Goal: Information Seeking & Learning: Understand process/instructions

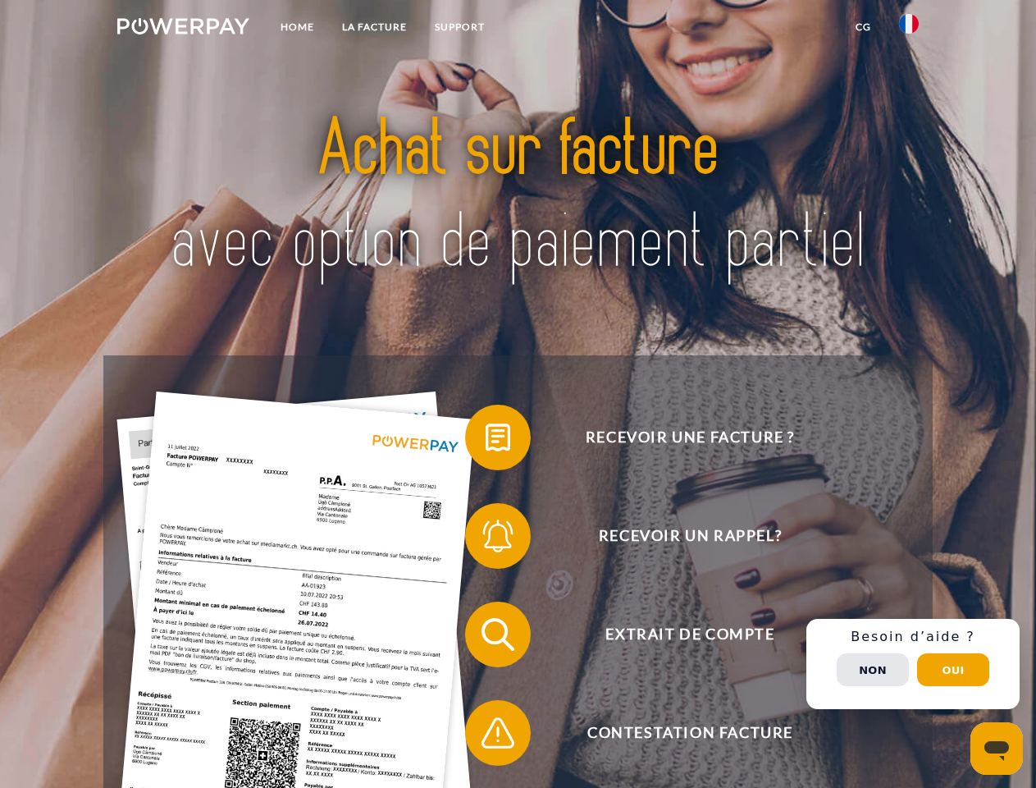
click at [183, 29] on img at bounding box center [183, 26] width 132 height 16
click at [909, 29] on img at bounding box center [909, 24] width 20 height 20
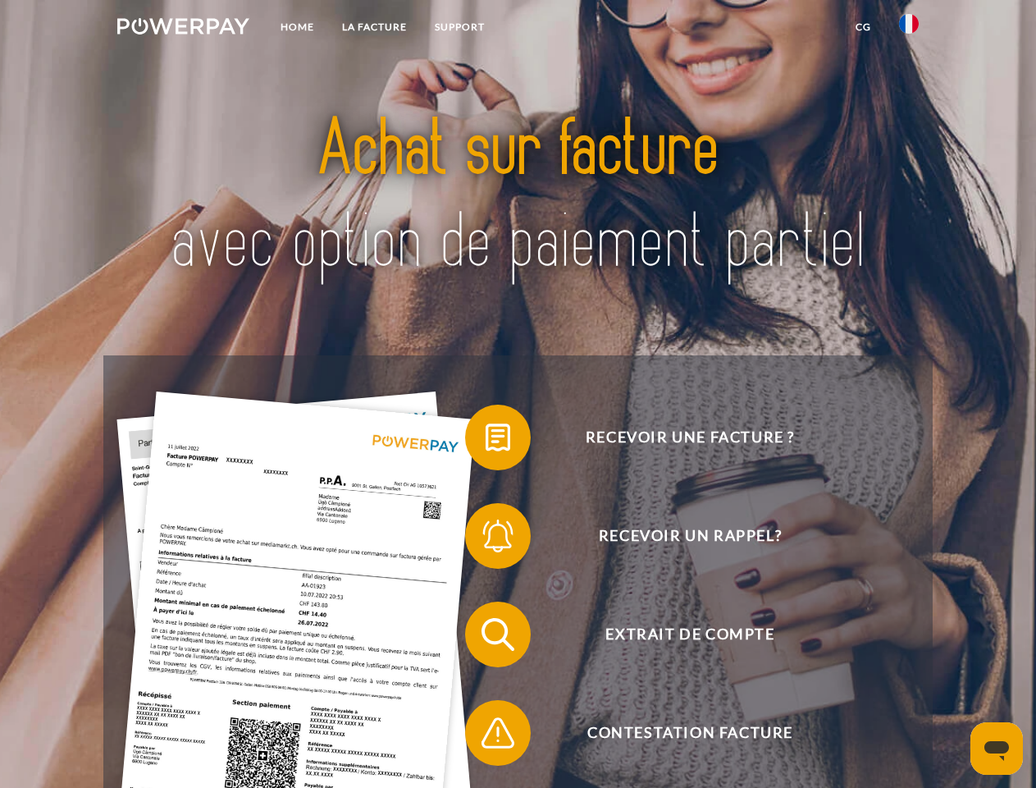
click at [863, 27] on link "CG" at bounding box center [863, 27] width 43 height 30
click at [486, 441] on span at bounding box center [473, 437] width 82 height 82
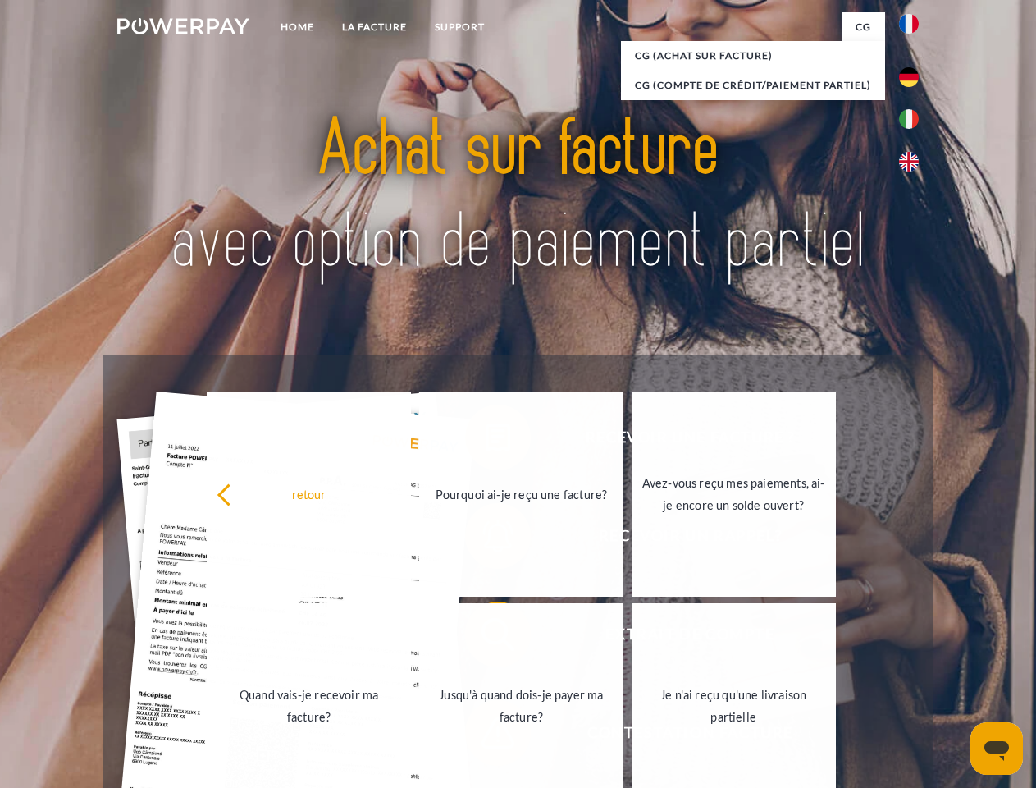
click at [486, 539] on div "retour Pourquoi ai-je reçu une facture? Avez-vous reçu mes paiements, ai-je enc…" at bounding box center [521, 599] width 663 height 423
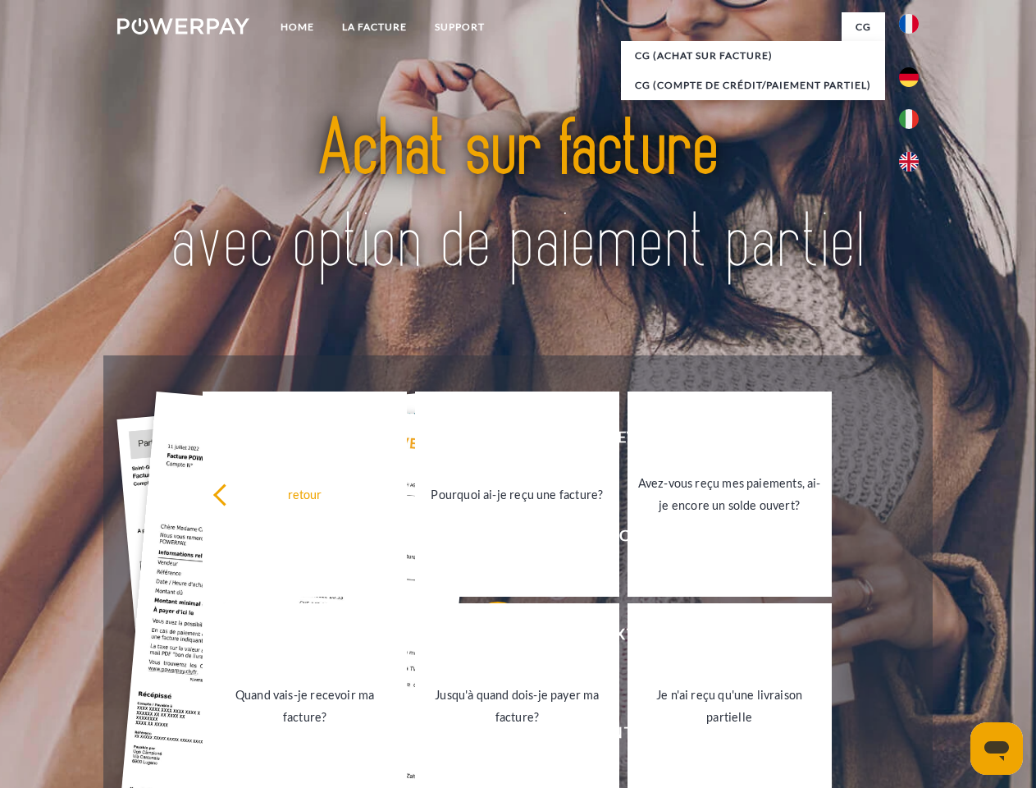
click at [486, 637] on link "Jusqu'à quand dois-je payer ma facture?" at bounding box center [517, 705] width 204 height 205
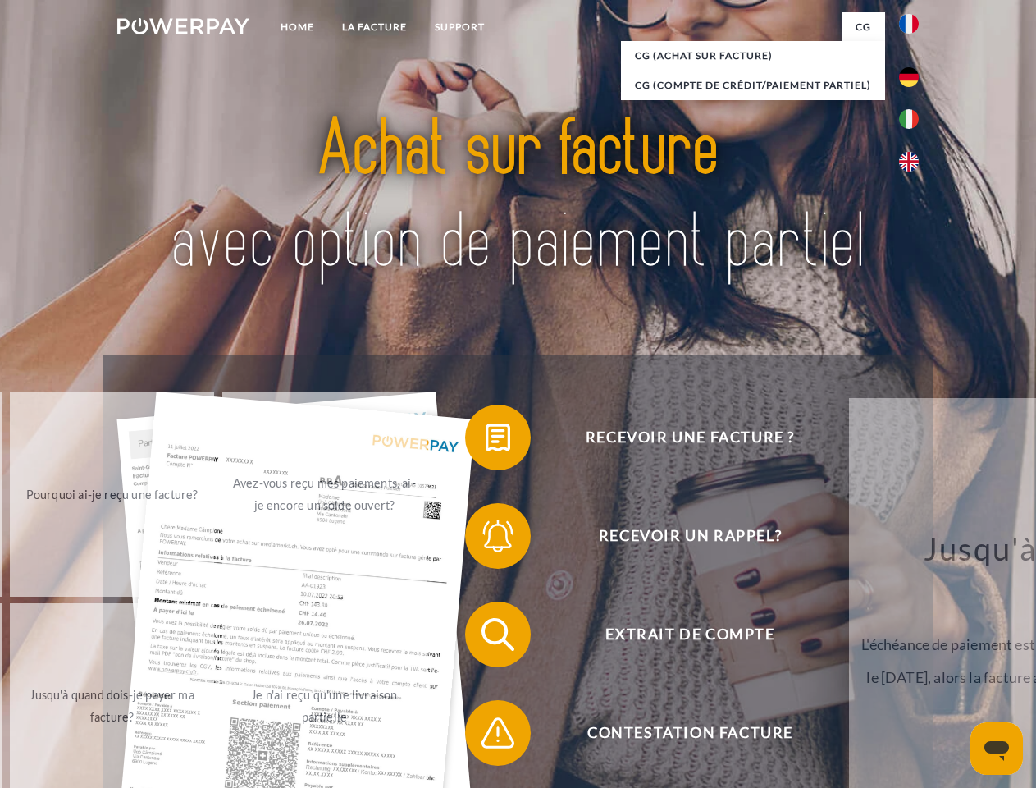
click at [486, 736] on span at bounding box center [473, 733] width 82 height 82
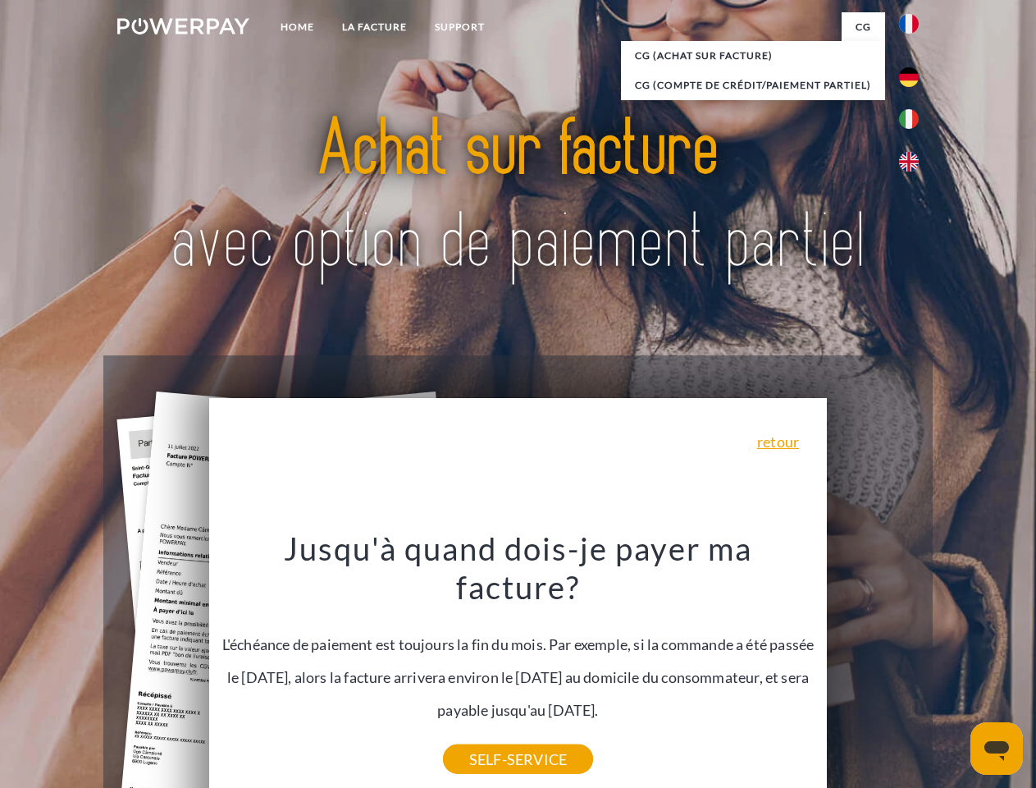
click at [913, 664] on div "Recevoir une facture ? Recevoir un rappel? Extrait de compte retour" at bounding box center [517, 683] width 829 height 656
click at [873, 667] on span "Extrait de compte" at bounding box center [690, 634] width 402 height 66
click at [953, 669] on header "Home LA FACTURE Support" at bounding box center [518, 566] width 1036 height 1133
